Goal: Find specific page/section: Find specific page/section

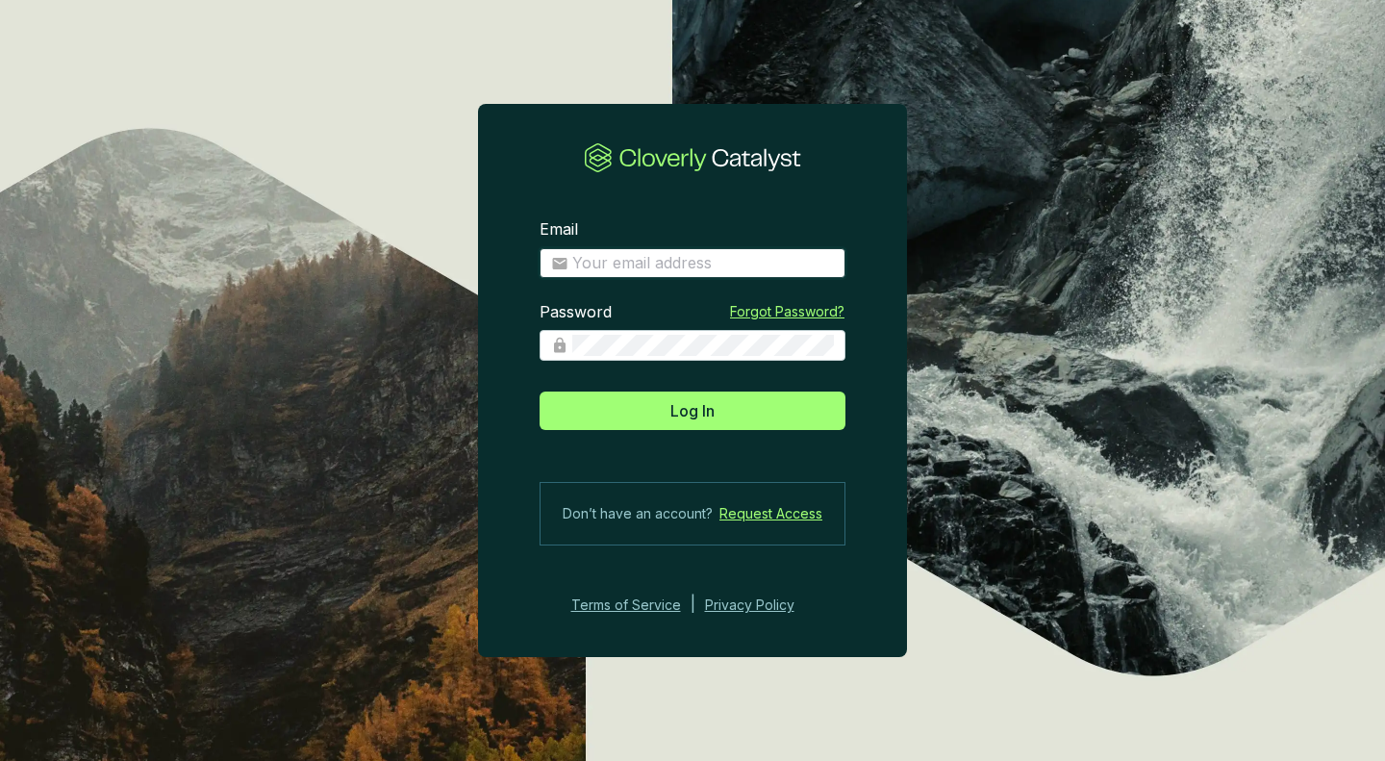
click at [693, 257] on input "Email" at bounding box center [703, 263] width 262 height 21
type input "[EMAIL_ADDRESS][DOMAIN_NAME]"
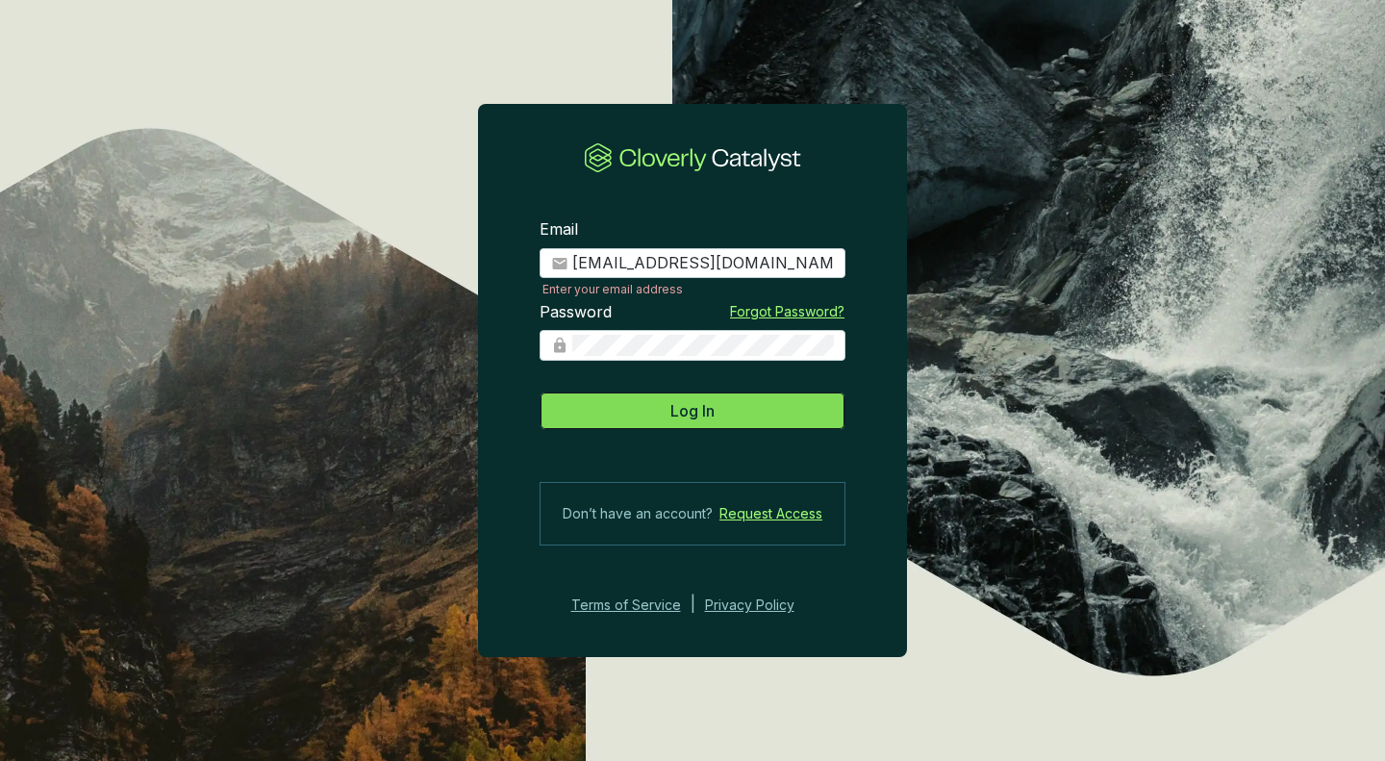
click at [662, 398] on button "Log In" at bounding box center [693, 410] width 306 height 38
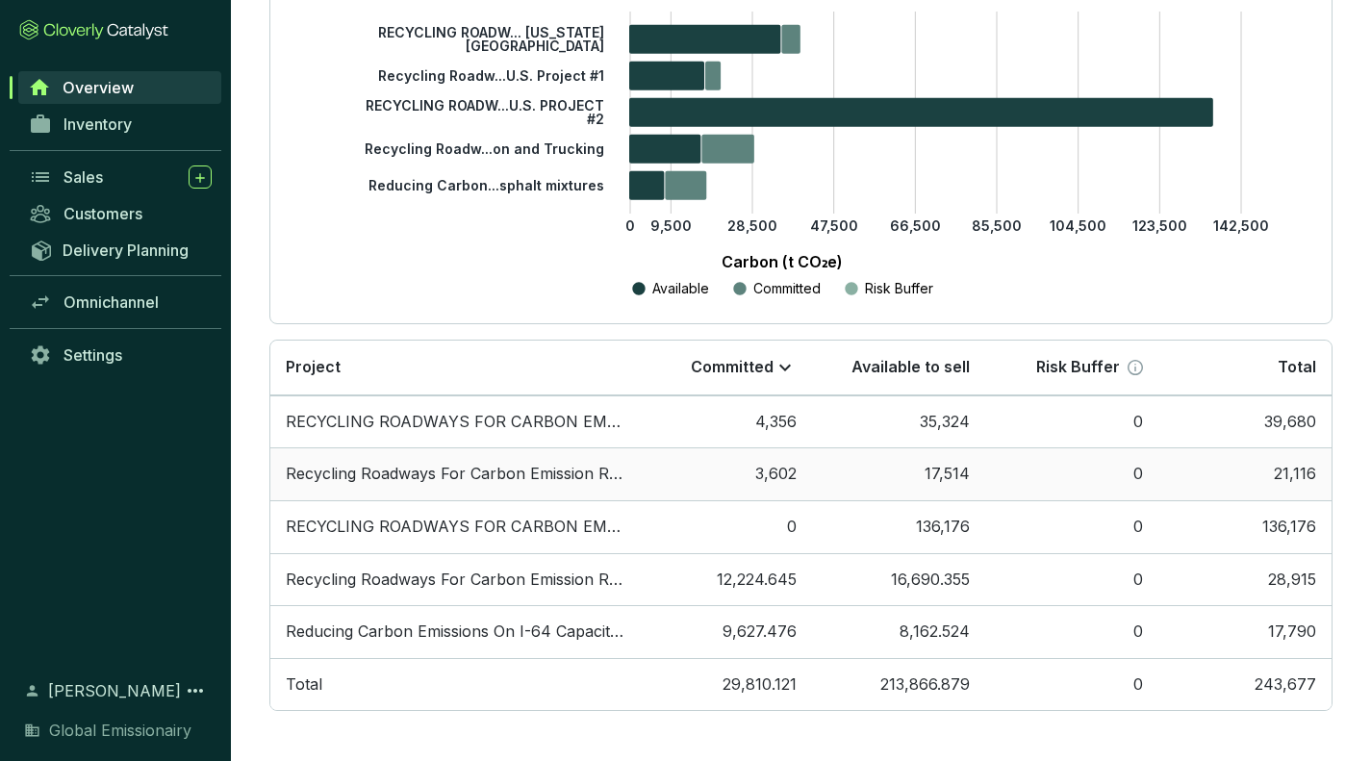
scroll to position [367, 0]
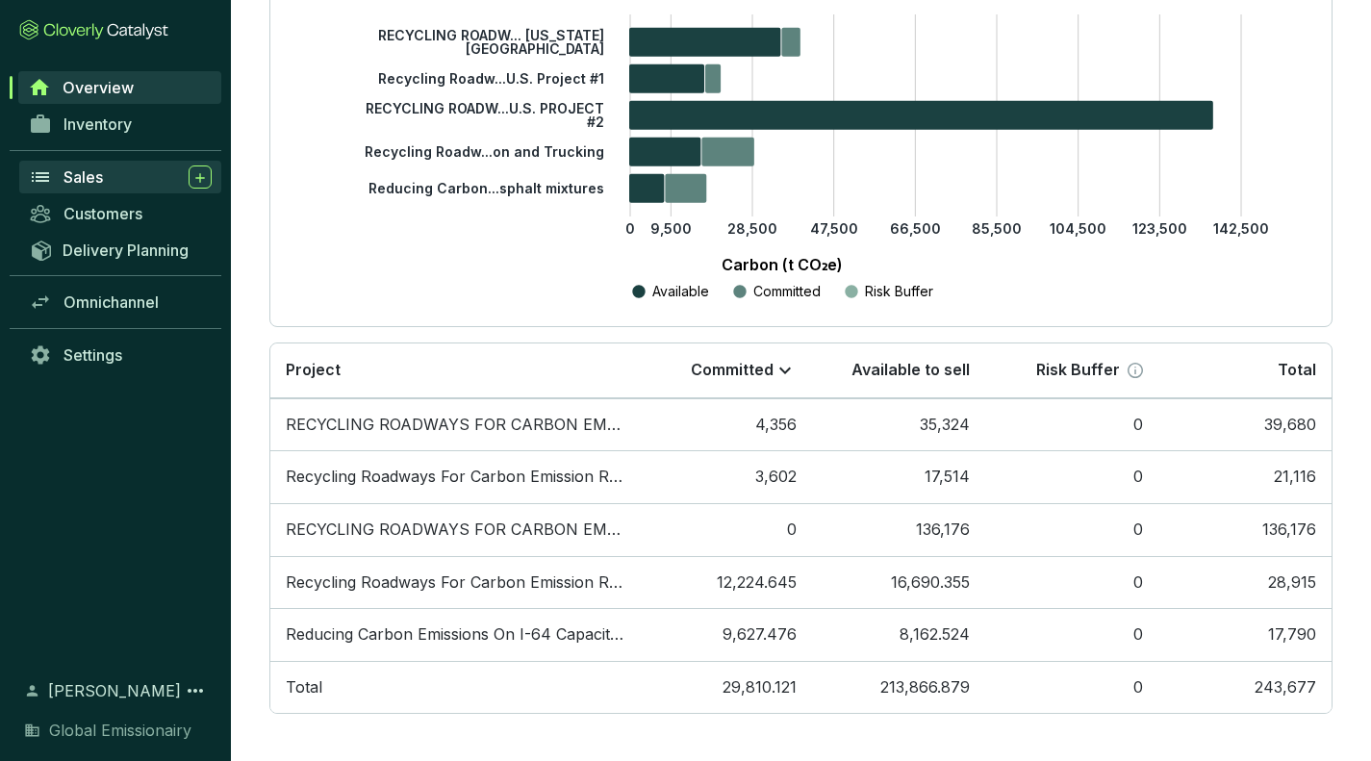
click at [100, 179] on span "Sales" at bounding box center [82, 176] width 39 height 19
